Goal: Find contact information: Find contact information

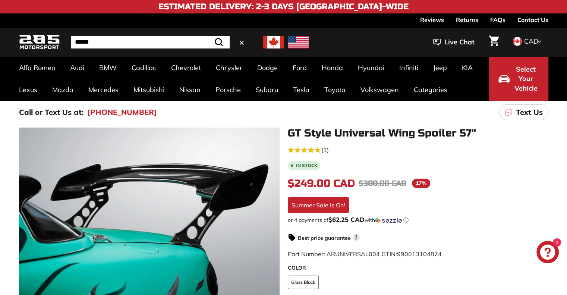
click at [170, 38] on input "Search" at bounding box center [150, 42] width 158 height 13
click at [164, 45] on input "Search" at bounding box center [150, 42] width 158 height 13
type input "*"
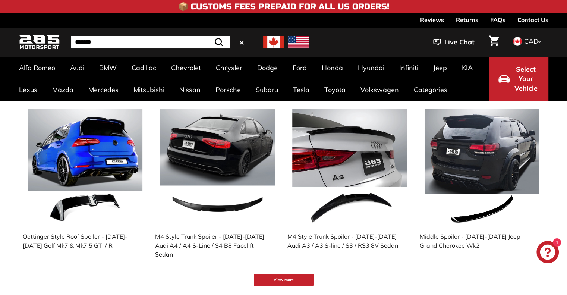
type input "*******"
click at [208, 36] on button ".cls-1{fill:none;stroke:#000;stroke-miterlimit:10;stroke-width:2px} Search" at bounding box center [219, 42] width 22 height 13
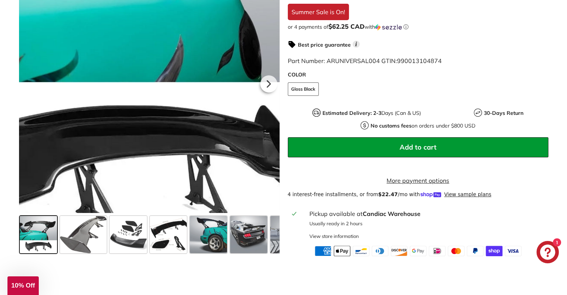
scroll to position [298, 0]
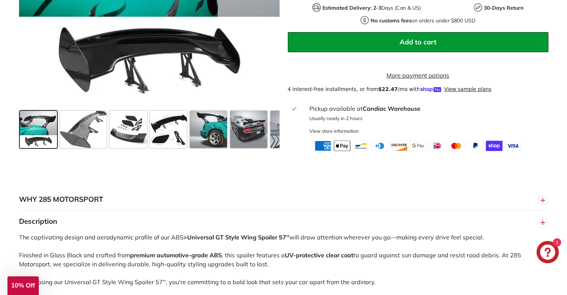
click at [45, 141] on span at bounding box center [38, 129] width 37 height 37
click at [86, 131] on span at bounding box center [83, 129] width 47 height 37
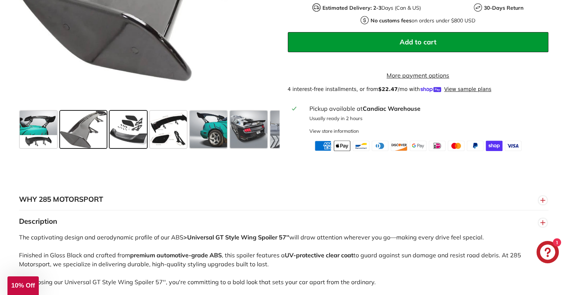
click at [135, 134] on span at bounding box center [128, 129] width 37 height 37
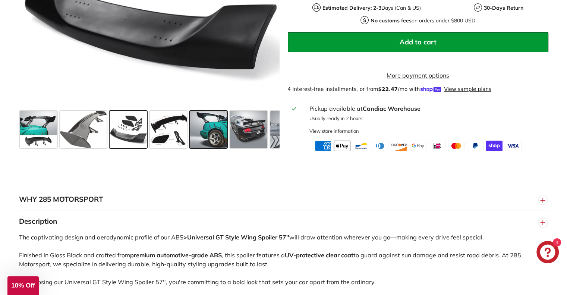
click at [218, 129] on span at bounding box center [208, 129] width 37 height 37
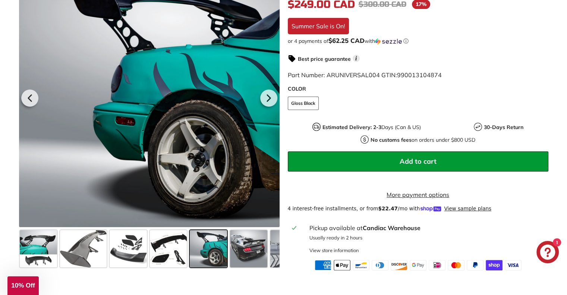
scroll to position [261, 0]
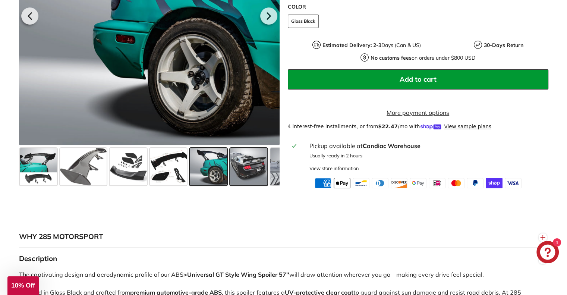
click at [252, 166] on span at bounding box center [248, 166] width 37 height 37
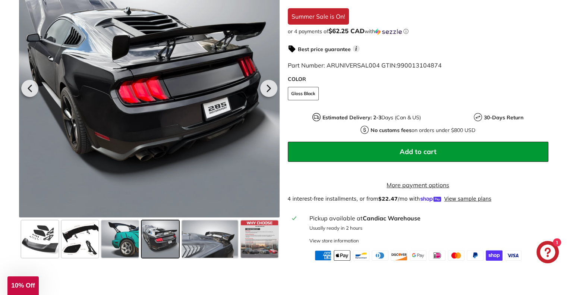
scroll to position [372, 0]
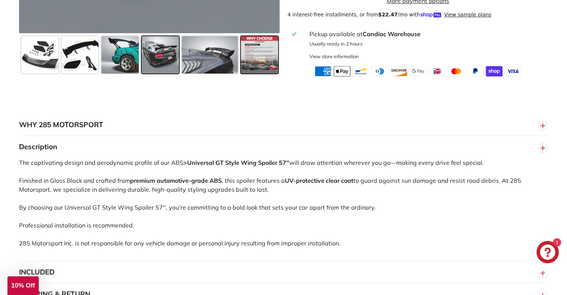
click at [261, 66] on span at bounding box center [259, 54] width 37 height 37
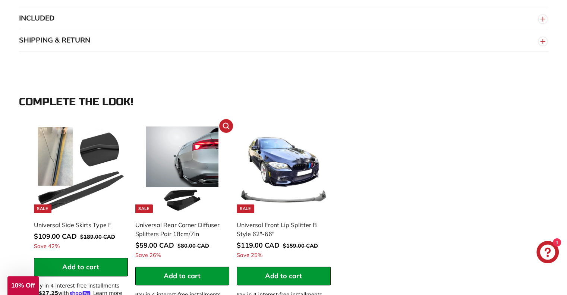
scroll to position [708, 0]
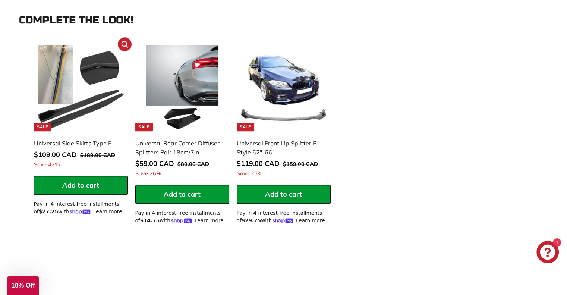
click at [93, 74] on img at bounding box center [81, 88] width 86 height 86
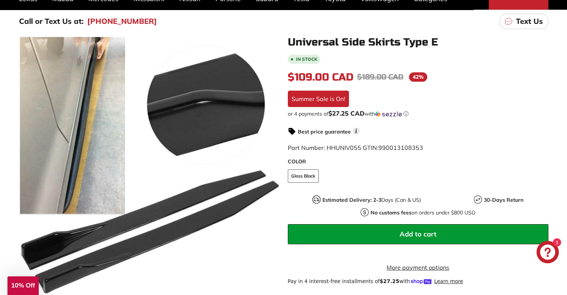
scroll to position [74, 0]
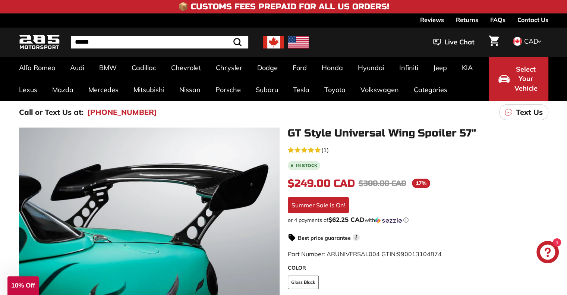
click at [104, 39] on input "Search" at bounding box center [159, 42] width 177 height 13
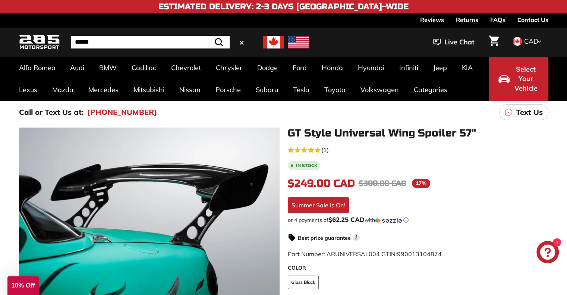
click at [104, 43] on input "Search" at bounding box center [150, 42] width 158 height 13
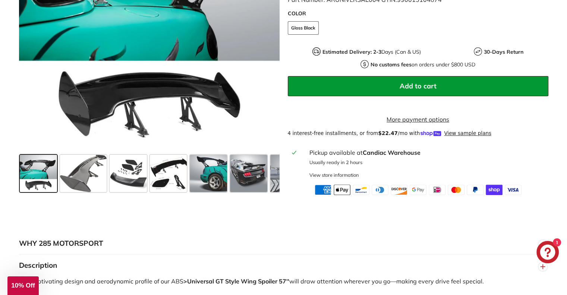
scroll to position [298, 0]
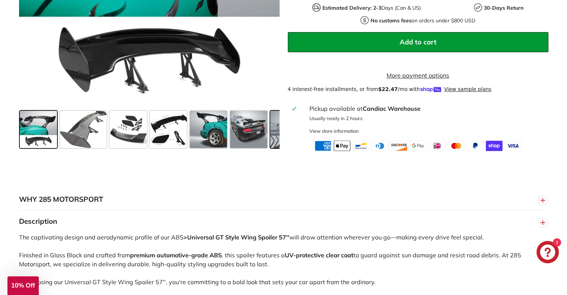
click at [277, 136] on span at bounding box center [298, 129] width 56 height 37
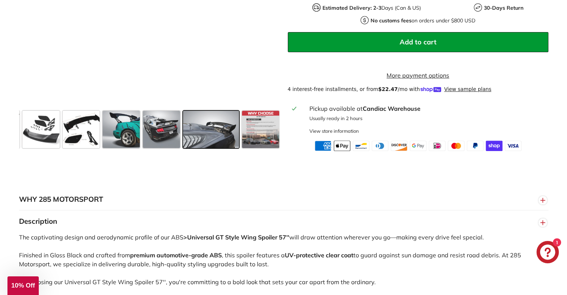
scroll to position [0, 88]
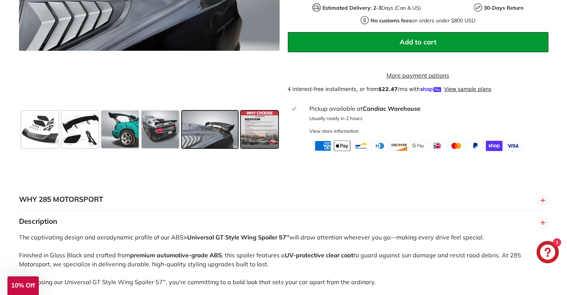
click at [276, 136] on span at bounding box center [259, 129] width 37 height 37
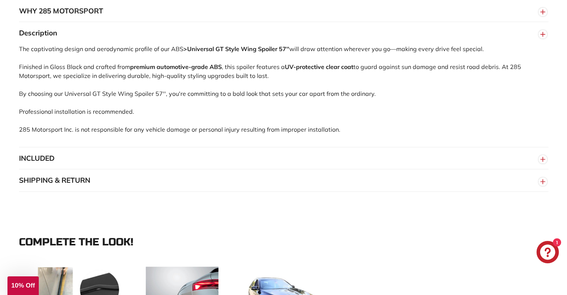
scroll to position [521, 0]
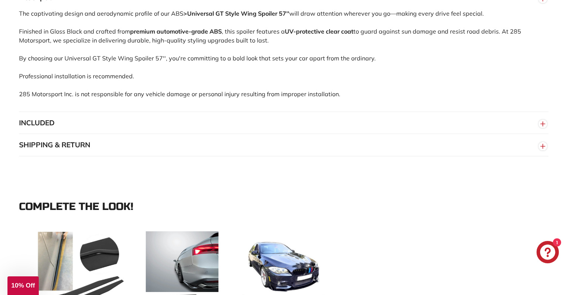
click at [66, 131] on button "INCLUDED" at bounding box center [283, 123] width 529 height 22
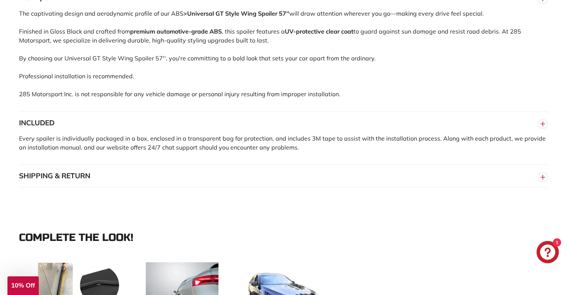
click at [145, 183] on button "SHIPPING & RETURN" at bounding box center [283, 176] width 529 height 22
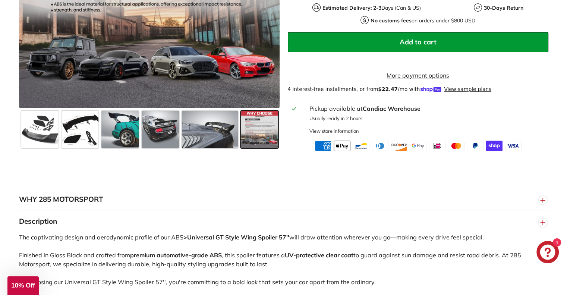
scroll to position [0, 0]
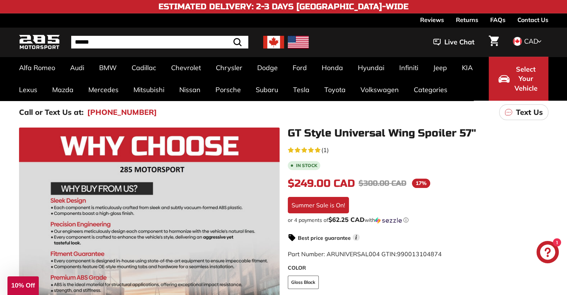
click at [103, 40] on input "Search" at bounding box center [159, 42] width 177 height 13
type input "****"
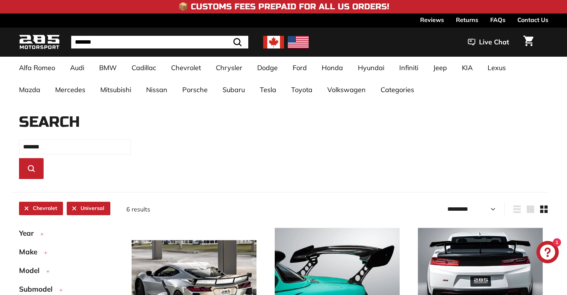
select select "*********"
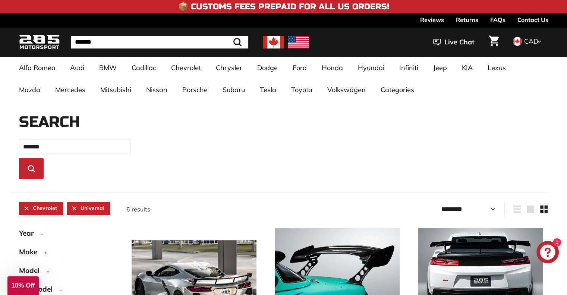
click at [99, 42] on input "*******" at bounding box center [159, 42] width 177 height 13
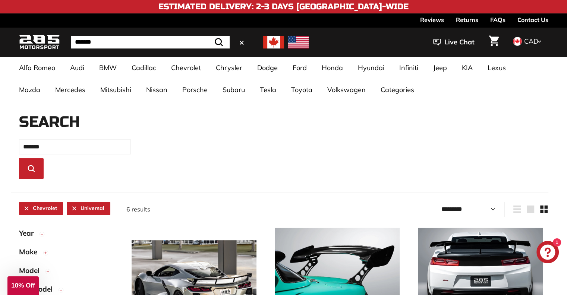
click at [26, 207] on link "Chevrolet" at bounding box center [41, 208] width 44 height 13
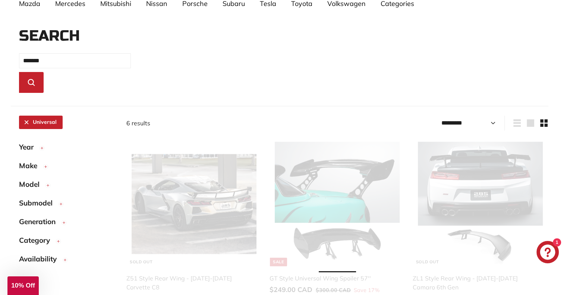
scroll to position [87, 0]
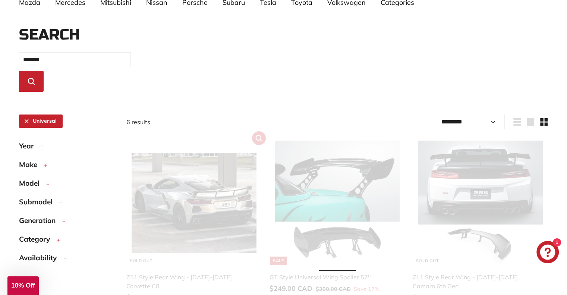
select select "*********"
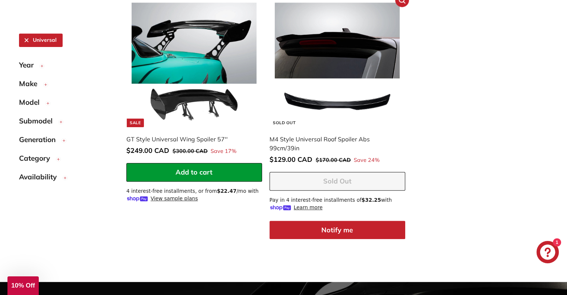
scroll to position [236, 0]
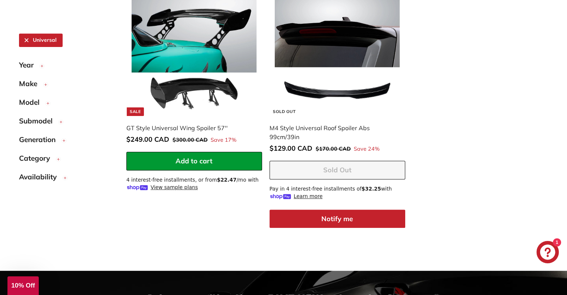
click at [210, 124] on div "GT Style Universal Wing Spoiler 57''" at bounding box center [190, 127] width 128 height 9
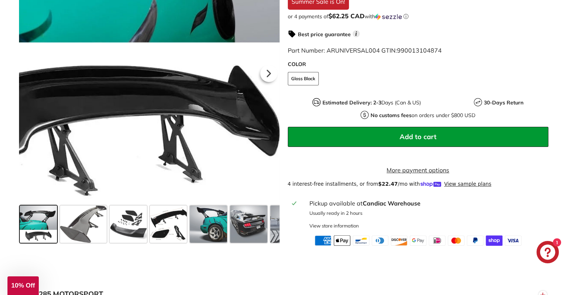
scroll to position [298, 0]
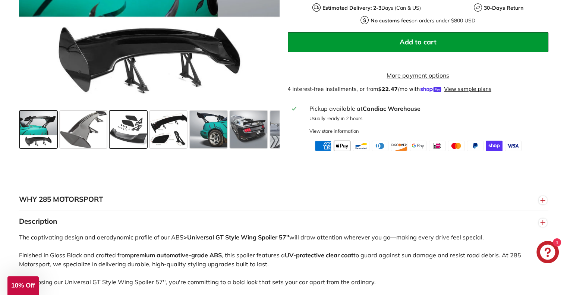
click at [131, 129] on span at bounding box center [128, 129] width 37 height 37
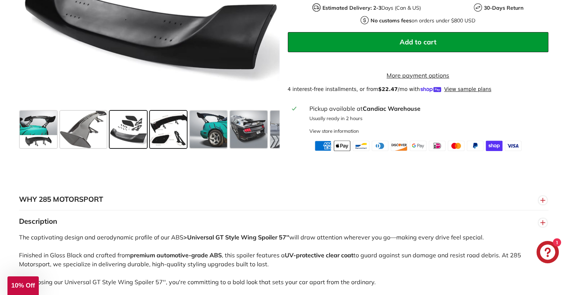
click at [168, 131] on span at bounding box center [168, 129] width 37 height 37
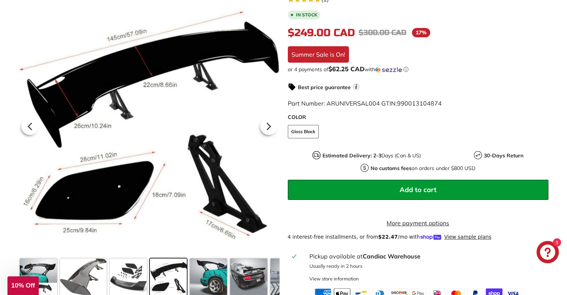
scroll to position [149, 0]
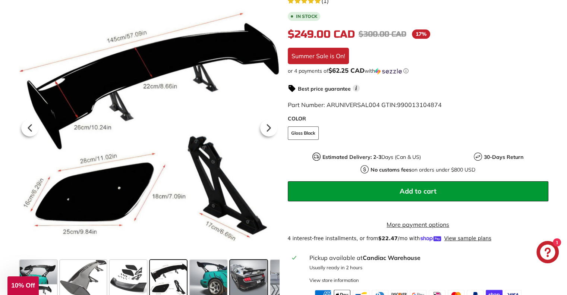
click at [244, 277] on span at bounding box center [248, 278] width 37 height 37
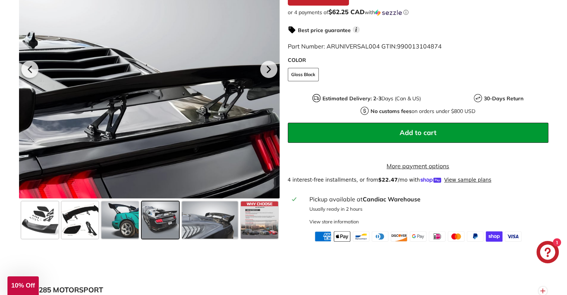
scroll to position [223, 0]
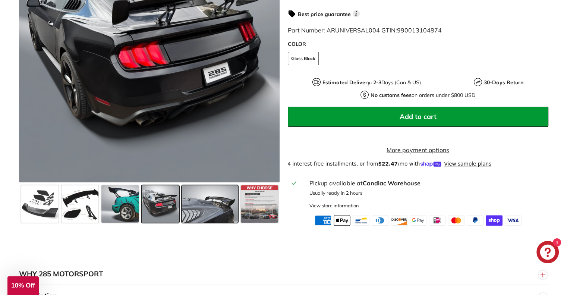
click at [220, 212] on span at bounding box center [210, 203] width 56 height 37
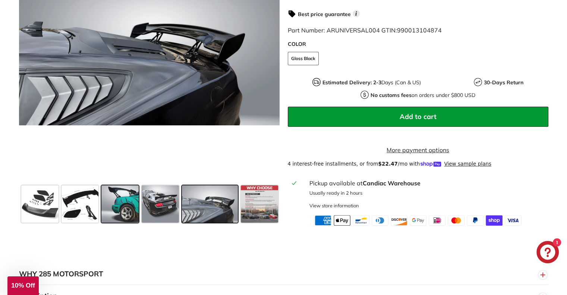
click at [125, 205] on span at bounding box center [119, 203] width 37 height 37
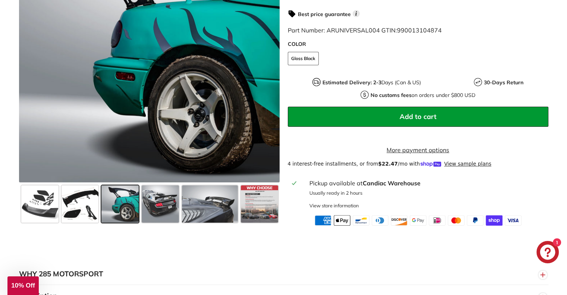
scroll to position [261, 0]
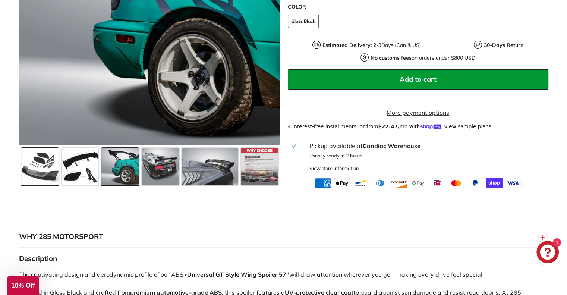
click at [44, 166] on span at bounding box center [39, 166] width 37 height 37
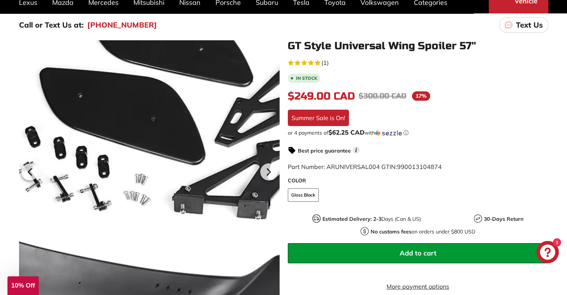
scroll to position [74, 0]
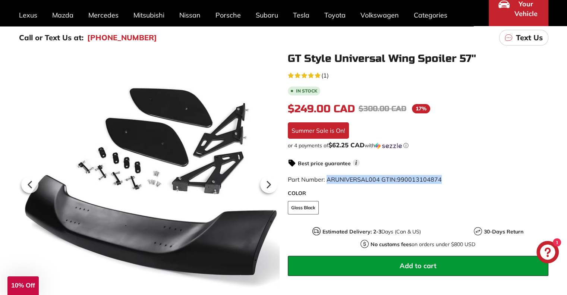
drag, startPoint x: 413, startPoint y: 184, endPoint x: 327, endPoint y: 179, distance: 85.5
click at [326, 180] on div "Part Number: ARUNIVERSAL004 GTIN: 990013104874" at bounding box center [418, 179] width 260 height 9
copy span "ARUNIVERSAL004 GTIN: 990013104874"
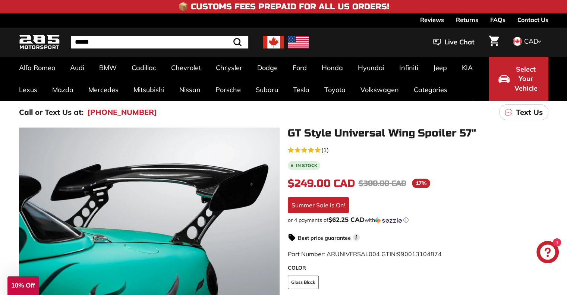
click at [548, 248] on icon "Chat window" at bounding box center [547, 252] width 22 height 22
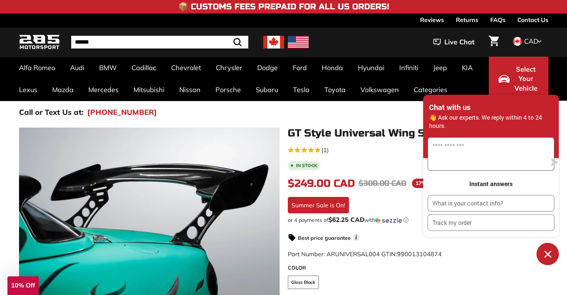
click at [484, 163] on textarea "Message us" at bounding box center [487, 153] width 118 height 33
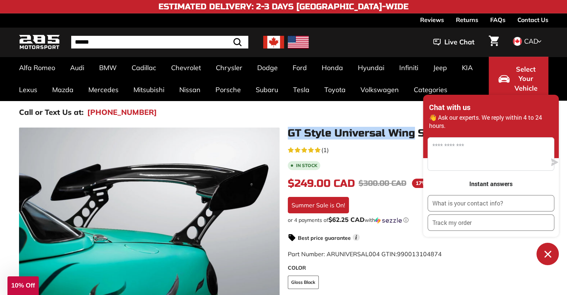
drag, startPoint x: 285, startPoint y: 131, endPoint x: 415, endPoint y: 126, distance: 130.1
click at [415, 126] on div ".cls-1{fill:none;stroke:#000;stroke-miterlimit:10;stroke-width:2px} .cls-1{fill…" at bounding box center [283, 286] width 567 height 325
copy h1 "GT Style Universal Wing"
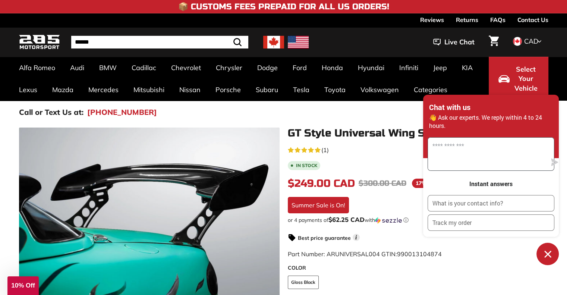
click at [448, 156] on textarea "Message us" at bounding box center [487, 153] width 118 height 33
paste textarea "**********"
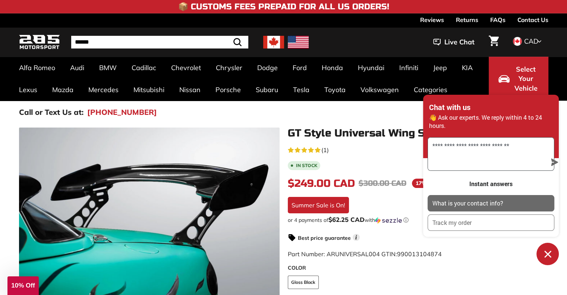
type textarea "**********"
click at [472, 206] on p "What is your contact info?" at bounding box center [467, 203] width 71 height 8
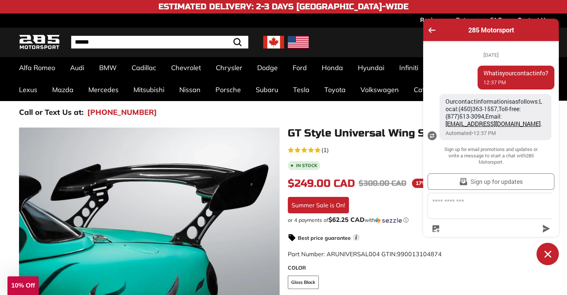
drag, startPoint x: 518, startPoint y: 132, endPoint x: 444, endPoint y: 135, distance: 73.8
click at [444, 135] on div "Our contact information is as follows: Local: (450) 363-1557, Toll-free: (877) …" at bounding box center [495, 117] width 112 height 46
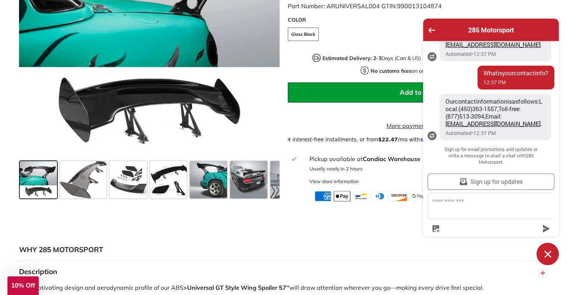
scroll to position [261, 0]
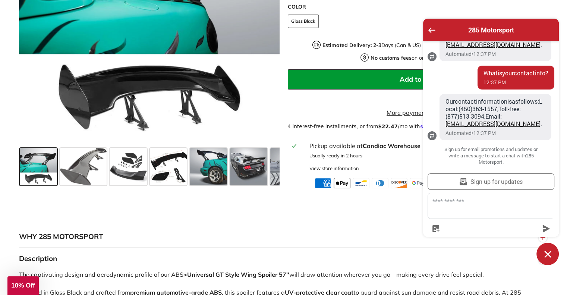
click at [36, 172] on span at bounding box center [38, 166] width 37 height 37
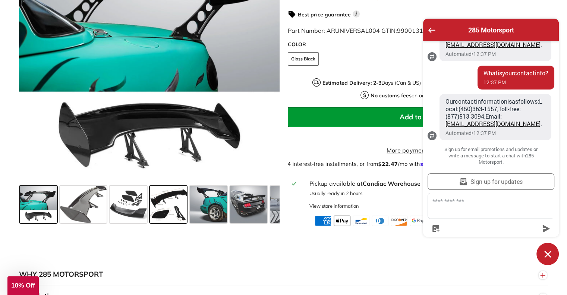
scroll to position [223, 0]
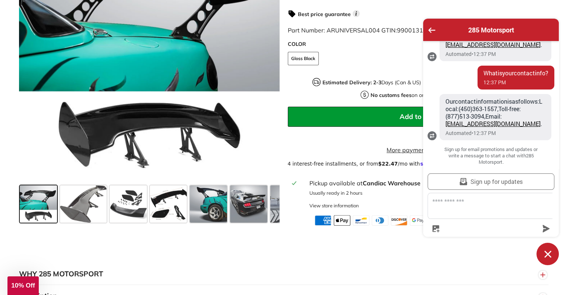
click at [36, 220] on span at bounding box center [38, 203] width 37 height 37
click at [28, 207] on span at bounding box center [38, 203] width 37 height 37
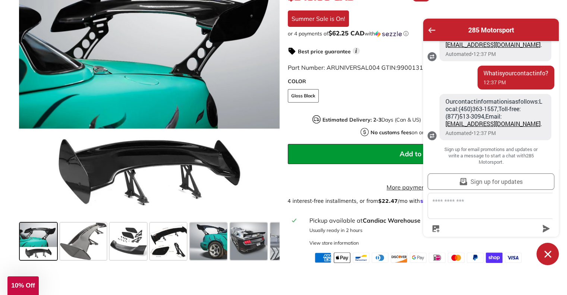
click at [432, 28] on icon "Go back to the main screen" at bounding box center [431, 30] width 7 height 5
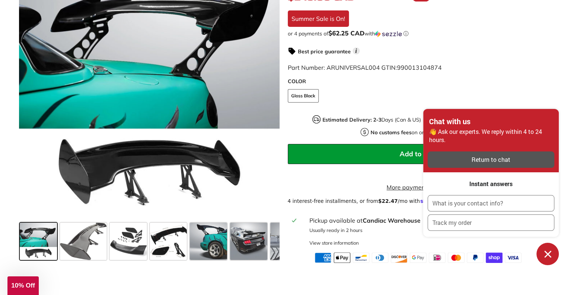
click at [549, 242] on div "Chat with us 👋 Ask our experts. We reply within 4 to 24 hours. Return to chat I…" at bounding box center [491, 187] width 136 height 156
click at [549, 255] on icon "Chat window" at bounding box center [548, 254] width 12 height 12
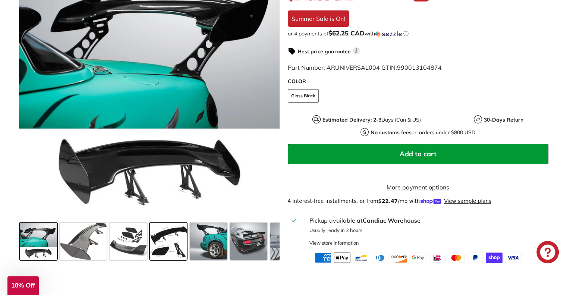
click at [160, 242] on span at bounding box center [168, 240] width 37 height 37
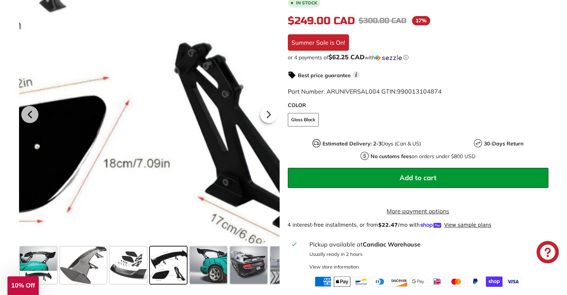
scroll to position [223, 0]
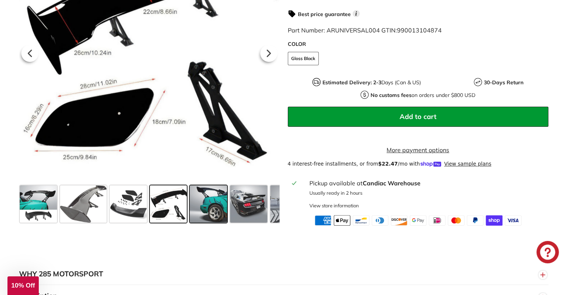
click at [212, 212] on span at bounding box center [208, 203] width 37 height 37
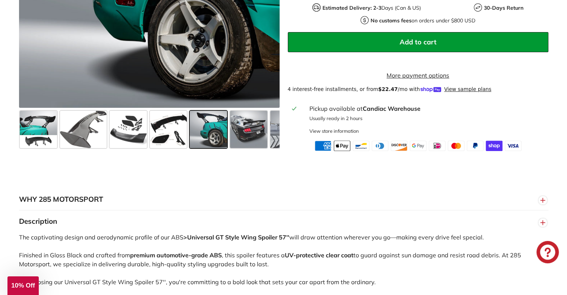
scroll to position [149, 0]
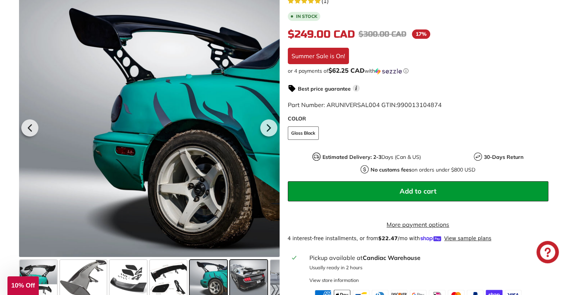
click at [244, 275] on span at bounding box center [248, 278] width 37 height 37
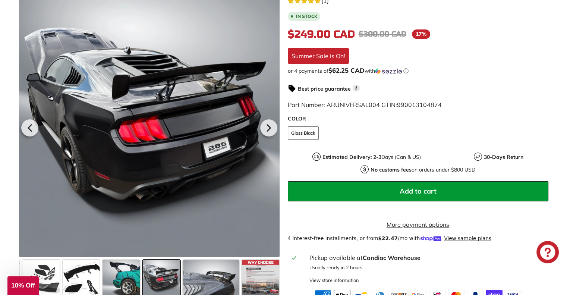
scroll to position [0, 88]
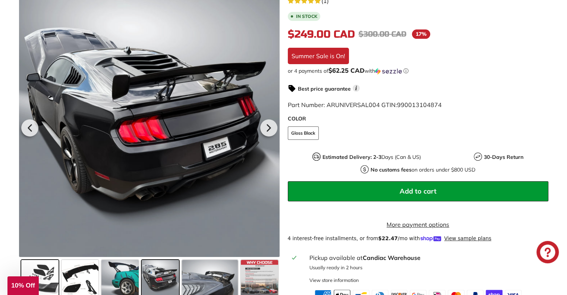
click at [50, 287] on span at bounding box center [39, 278] width 37 height 37
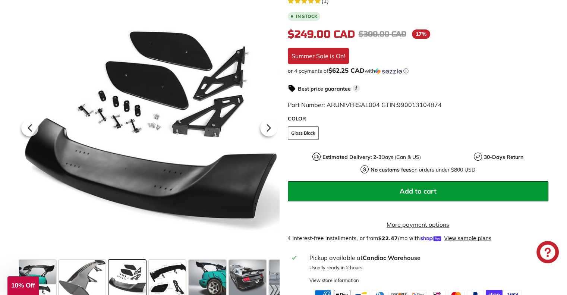
scroll to position [0, 0]
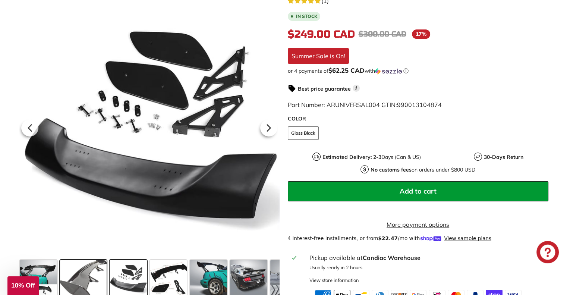
click at [84, 278] on span at bounding box center [83, 278] width 47 height 37
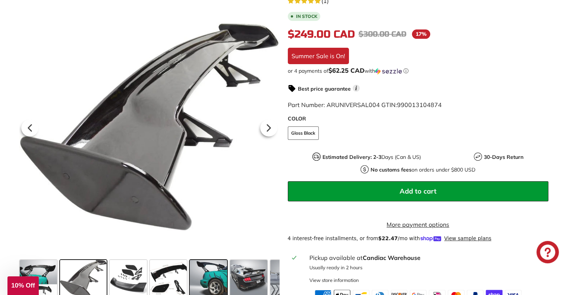
click at [206, 272] on span at bounding box center [208, 278] width 37 height 37
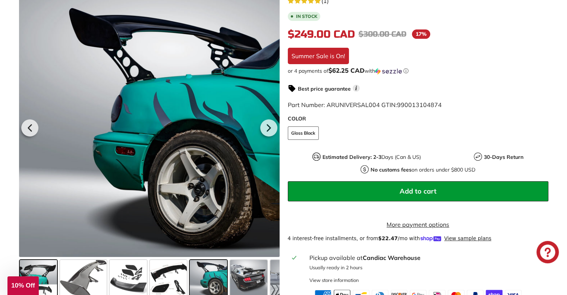
click at [48, 282] on span at bounding box center [38, 278] width 37 height 37
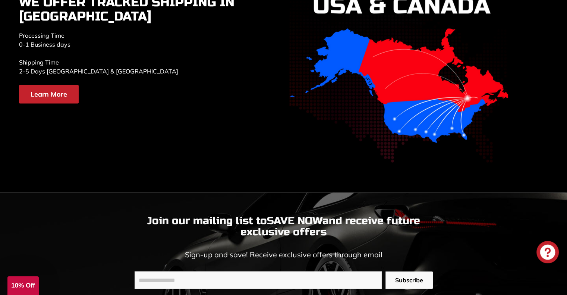
scroll to position [1788, 0]
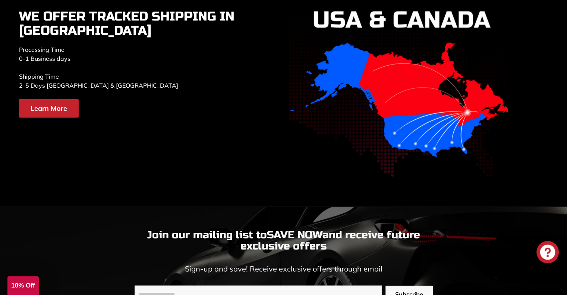
click at [47, 109] on link "Learn More" at bounding box center [49, 108] width 60 height 19
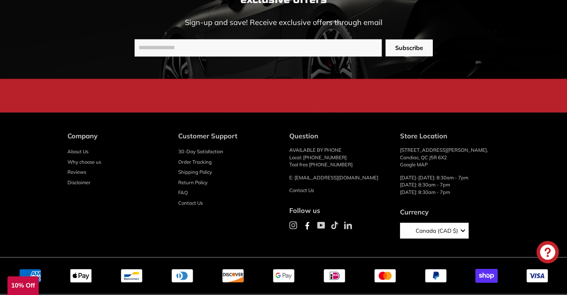
scroll to position [1247, 0]
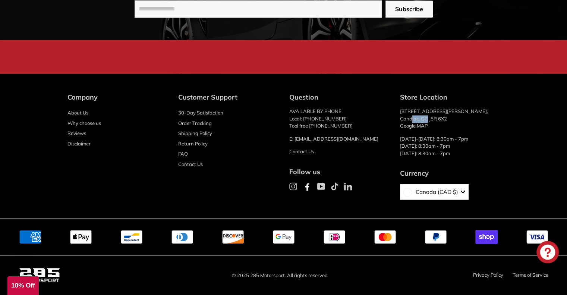
drag, startPoint x: 411, startPoint y: 120, endPoint x: 428, endPoint y: 118, distance: 16.9
click at [428, 118] on p "66 Rue Paul-Gauguin, Candiac, QC J5R 6X2 Google MAP" at bounding box center [450, 119] width 100 height 22
click at [304, 150] on link "Contact Us" at bounding box center [301, 151] width 25 height 6
